Goal: Navigation & Orientation: Go to known website

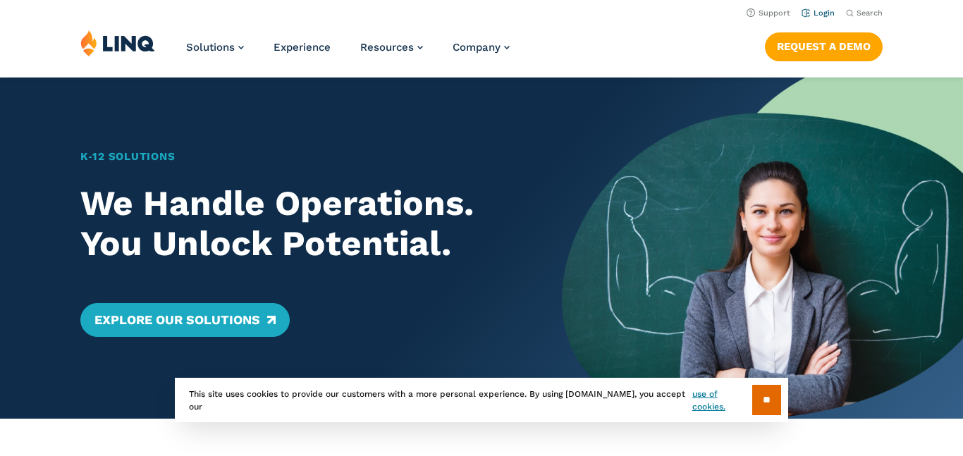
click at [826, 16] on link "Login" at bounding box center [818, 12] width 33 height 9
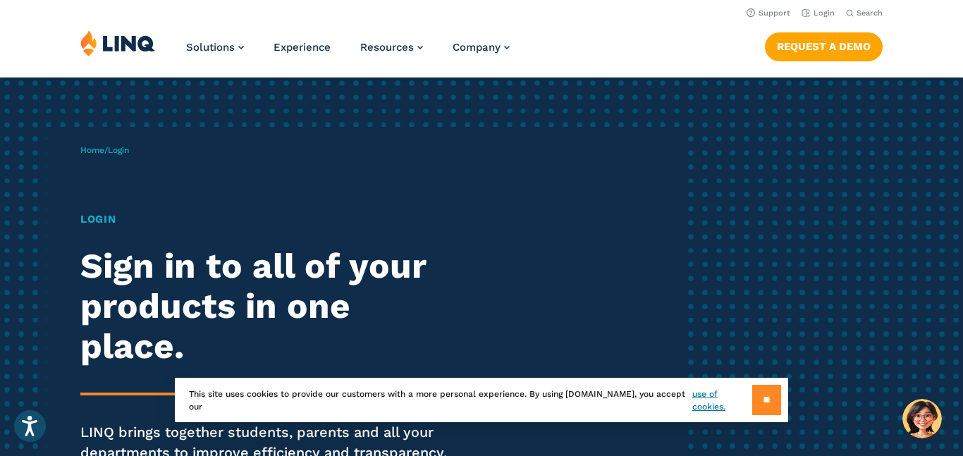
click at [759, 410] on input "**" at bounding box center [766, 400] width 29 height 30
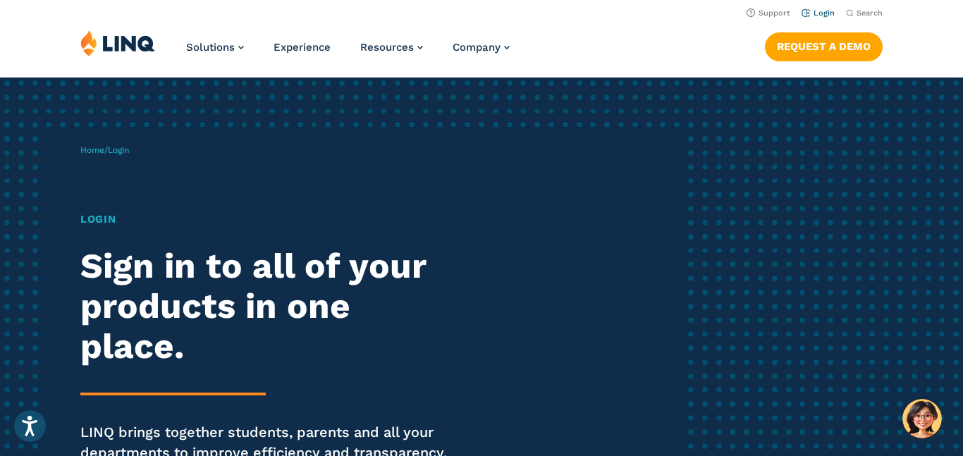
click at [822, 16] on link "Login" at bounding box center [818, 12] width 33 height 9
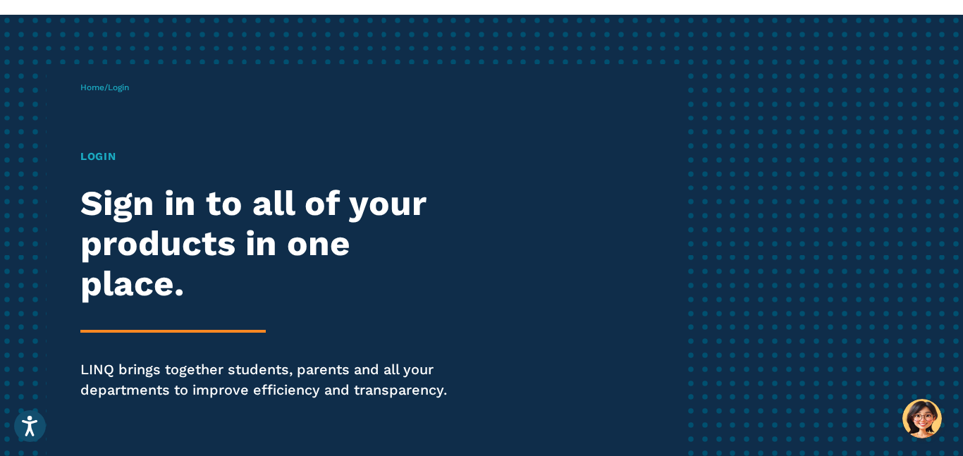
scroll to position [66, 0]
